Goal: Check status: Check status

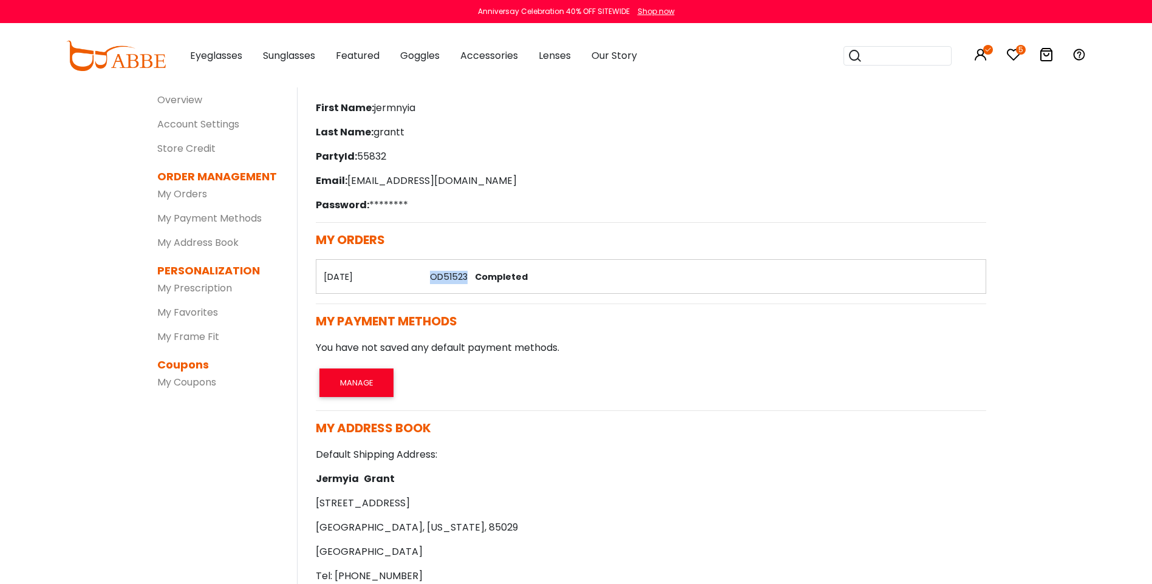
drag, startPoint x: 428, startPoint y: 270, endPoint x: 465, endPoint y: 274, distance: 38.0
click at [465, 274] on td "OD51523 Completed" at bounding box center [704, 277] width 563 height 34
copy link "OD51523"
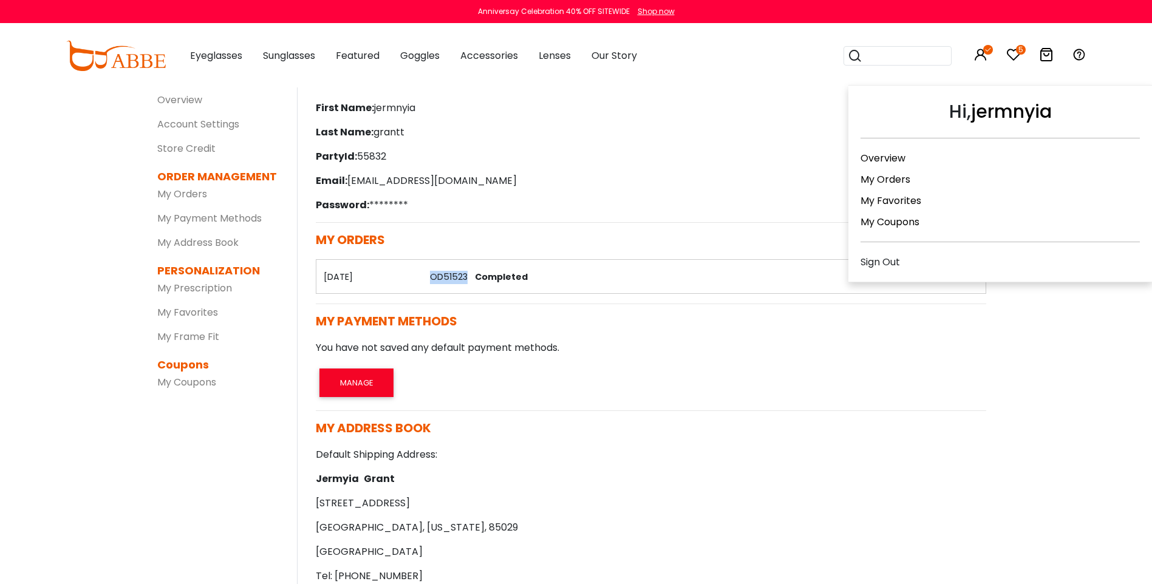
click at [984, 60] on icon at bounding box center [980, 54] width 15 height 15
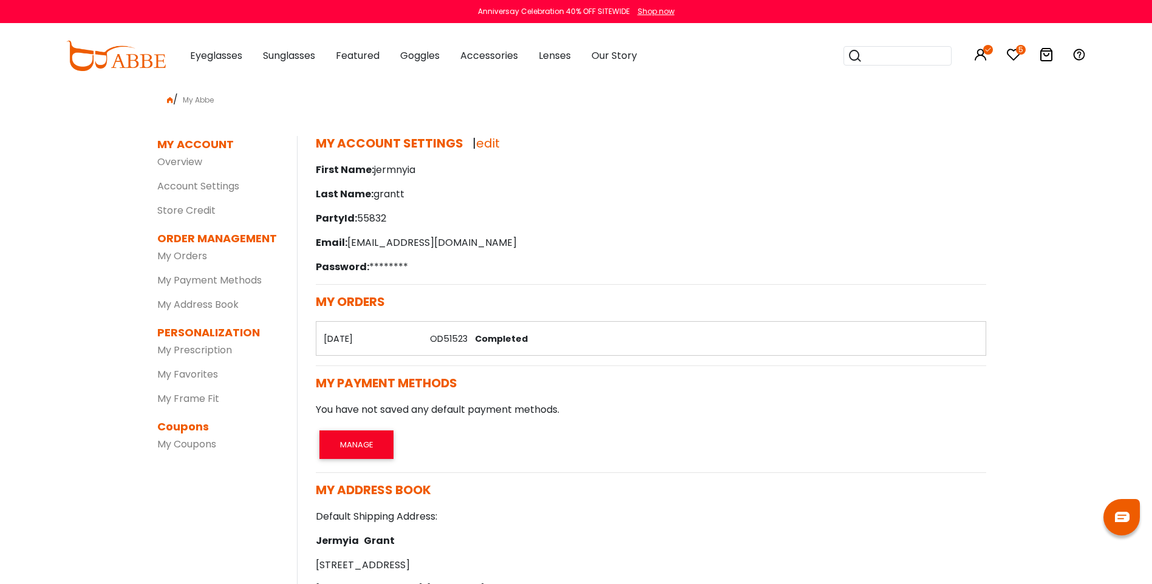
click at [1116, 513] on img at bounding box center [1122, 517] width 15 height 10
